Goal: Transaction & Acquisition: Obtain resource

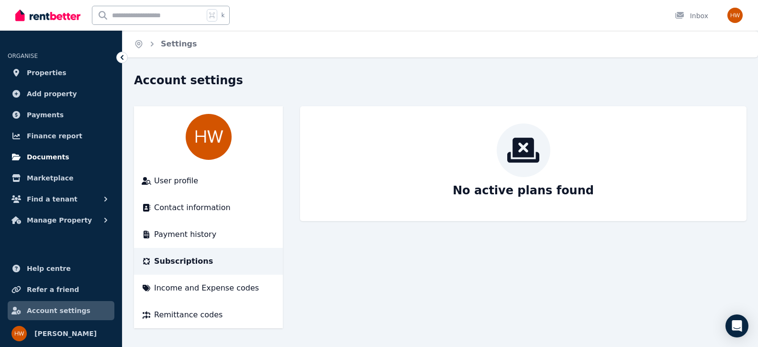
click at [39, 156] on span "Documents" at bounding box center [48, 156] width 43 height 11
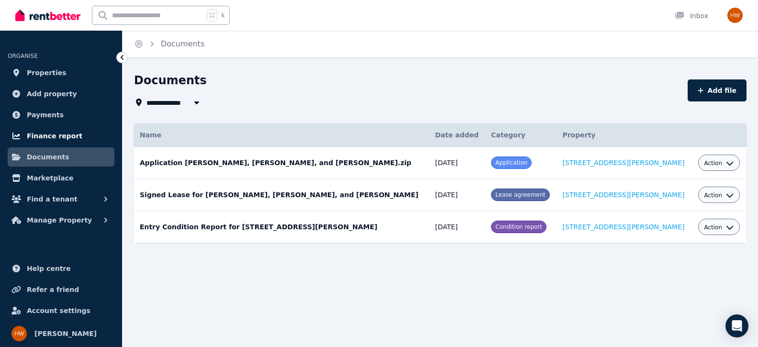
click at [44, 135] on span "Finance report" at bounding box center [55, 135] width 56 height 11
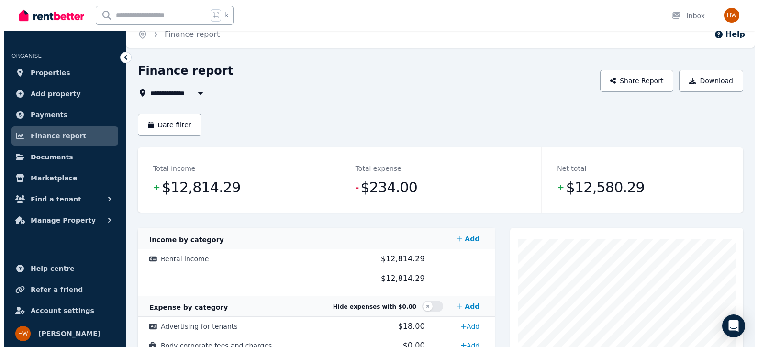
scroll to position [18, 0]
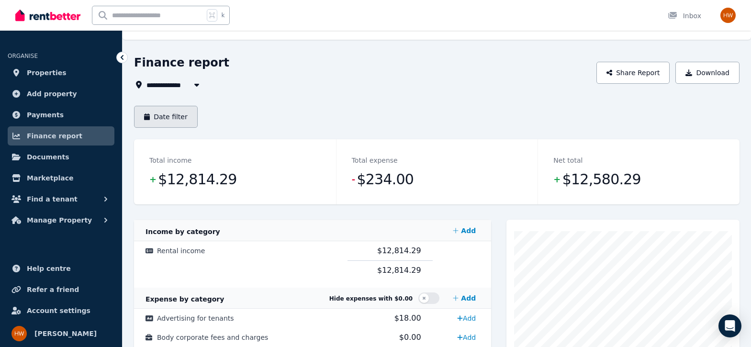
click at [172, 118] on button "Date filter" at bounding box center [166, 117] width 64 height 22
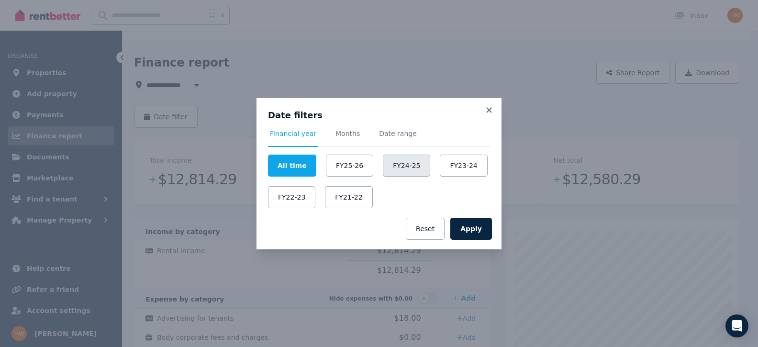
click at [411, 172] on button "FY24-25" at bounding box center [406, 166] width 47 height 22
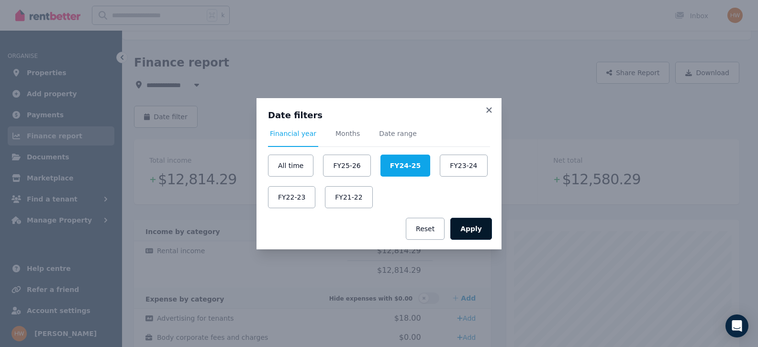
click at [473, 230] on button "Apply" at bounding box center [471, 229] width 42 height 22
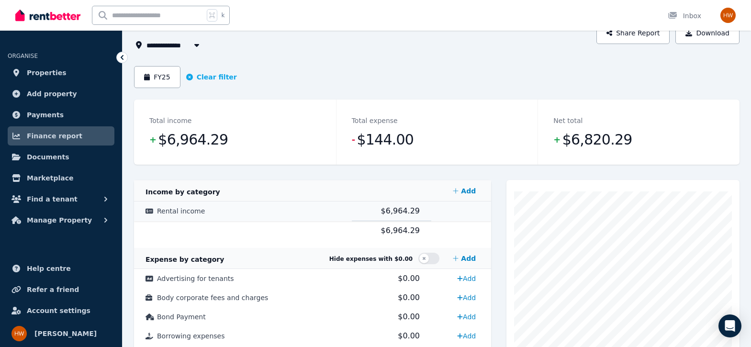
scroll to position [43, 0]
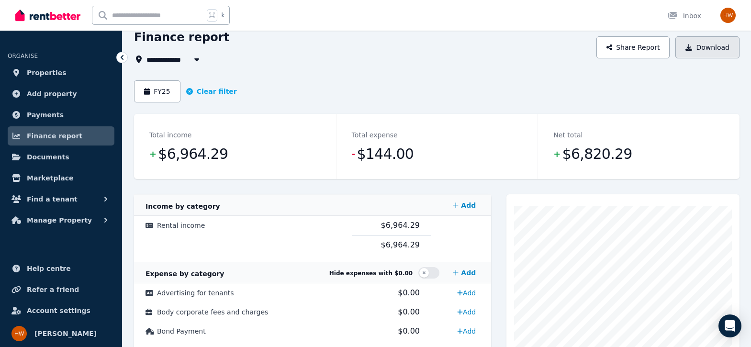
click at [723, 46] on button "Download" at bounding box center [707, 47] width 64 height 22
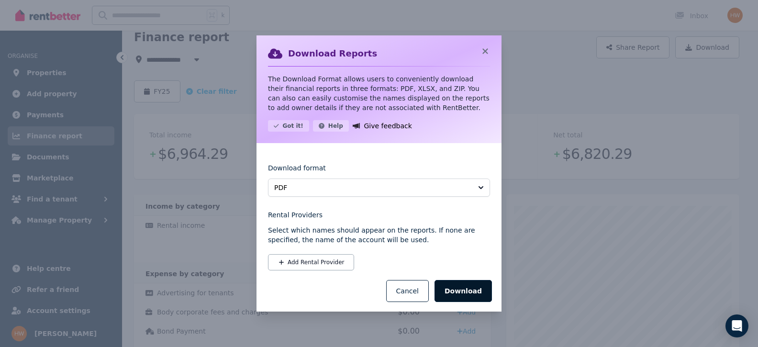
click at [461, 289] on button "Download" at bounding box center [463, 291] width 57 height 22
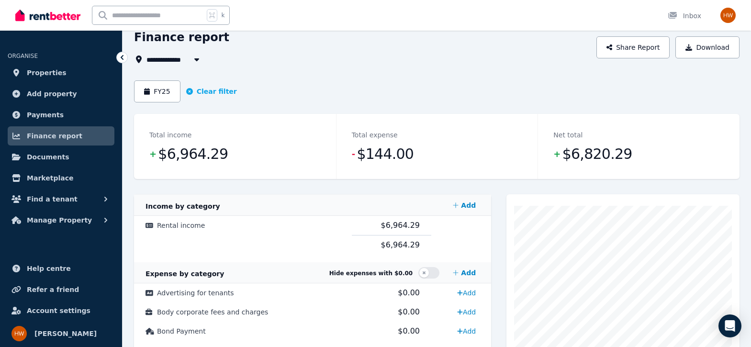
click at [442, 99] on div "FY25 Clear filter" at bounding box center [437, 91] width 606 height 22
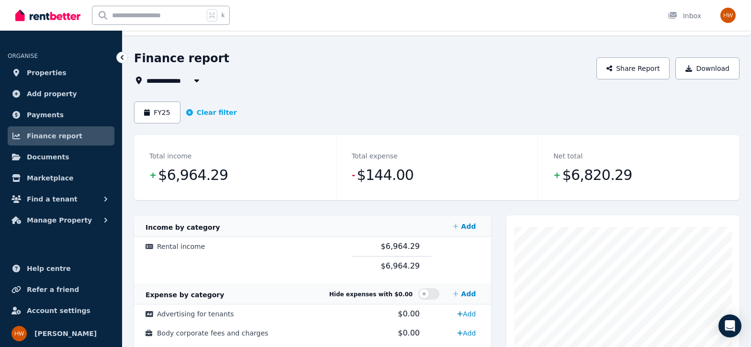
scroll to position [0, 0]
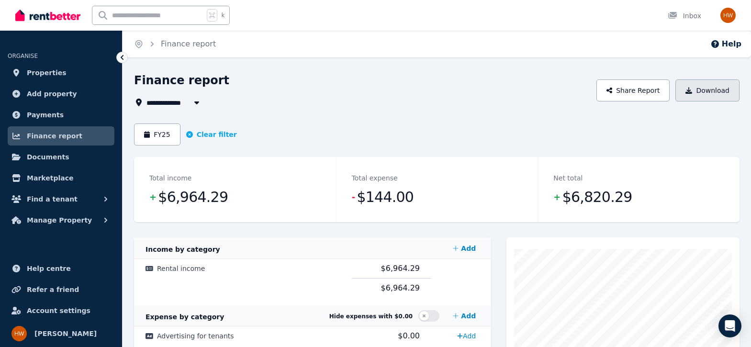
click at [698, 94] on button "Download" at bounding box center [707, 90] width 64 height 22
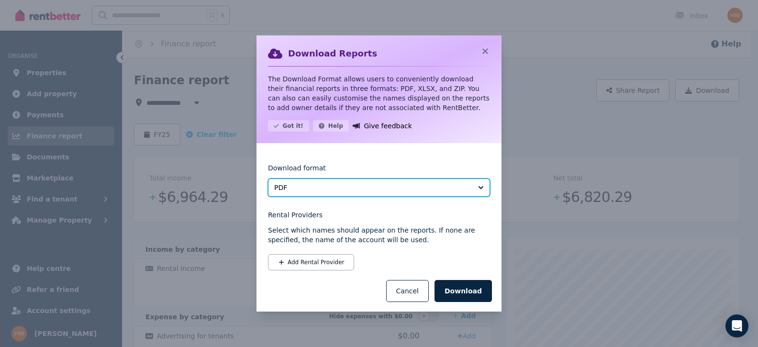
click at [406, 191] on span "PDF" at bounding box center [372, 188] width 196 height 10
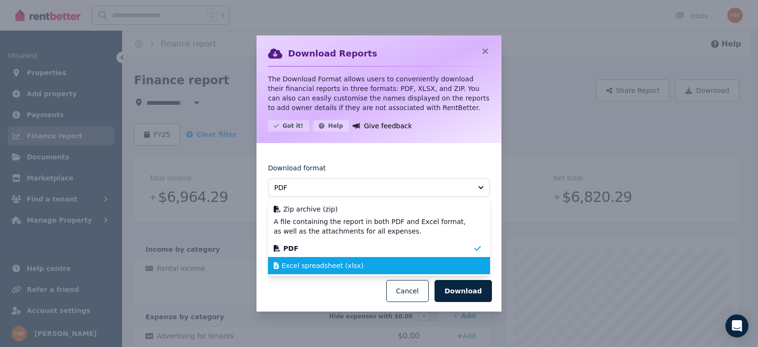
click at [306, 270] on span "Excel spreadsheet (xlsx)" at bounding box center [323, 266] width 82 height 10
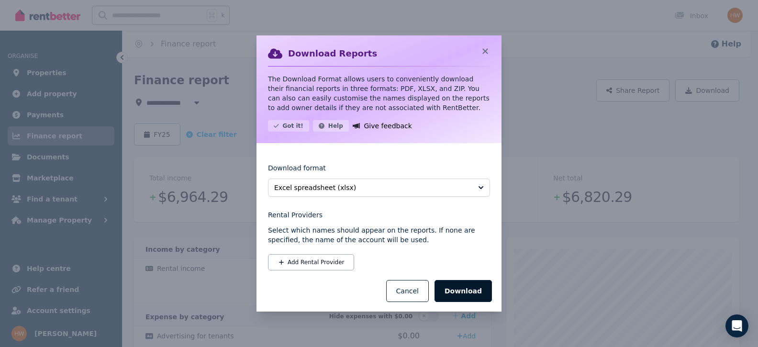
click at [477, 292] on button "Download" at bounding box center [463, 291] width 57 height 22
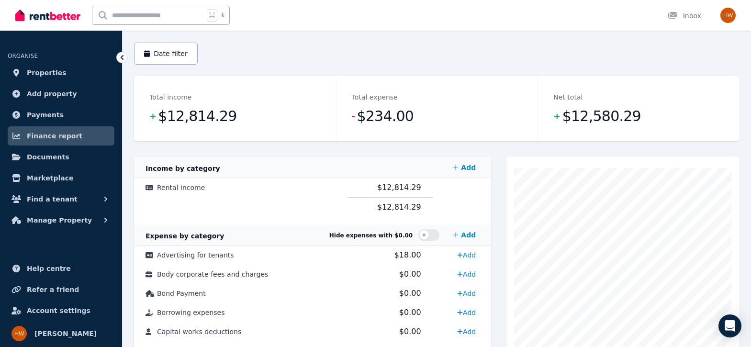
scroll to position [37, 0]
